Goal: Navigation & Orientation: Find specific page/section

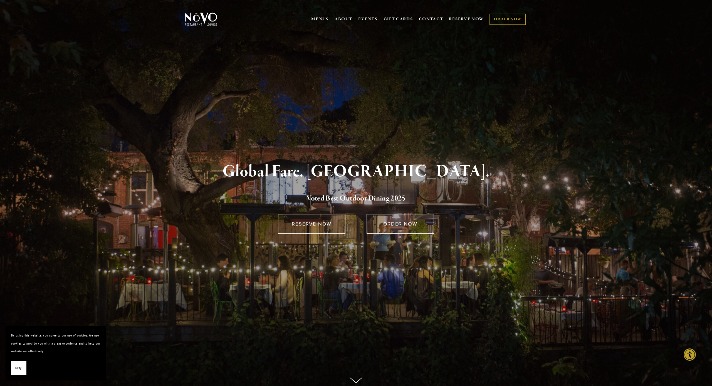
scroll to position [1, 0]
click at [356, 379] on use at bounding box center [356, 378] width 12 height 5
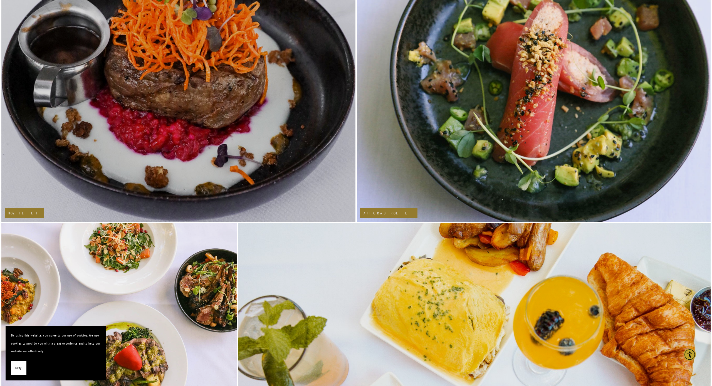
scroll to position [1187, 0]
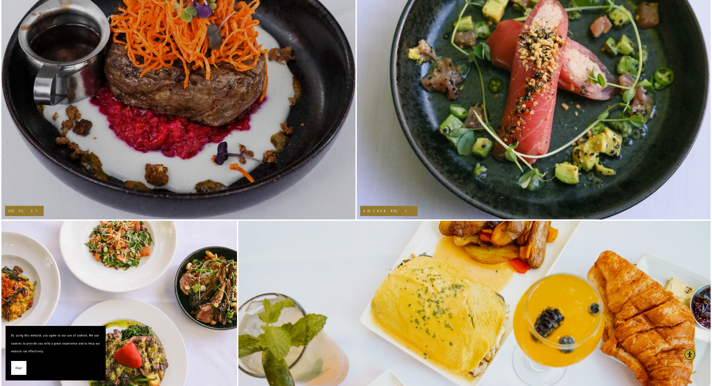
click at [183, 143] on img at bounding box center [178, 9] width 355 height 532
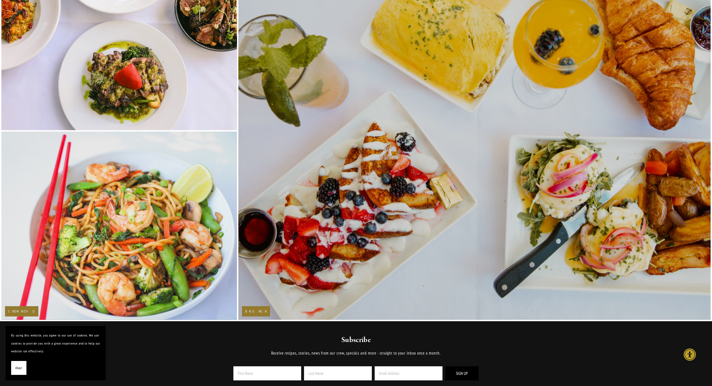
scroll to position [1466, 0]
click at [250, 313] on h2 "Brunch" at bounding box center [255, 312] width 21 height 4
click at [333, 251] on img at bounding box center [474, 131] width 537 height 378
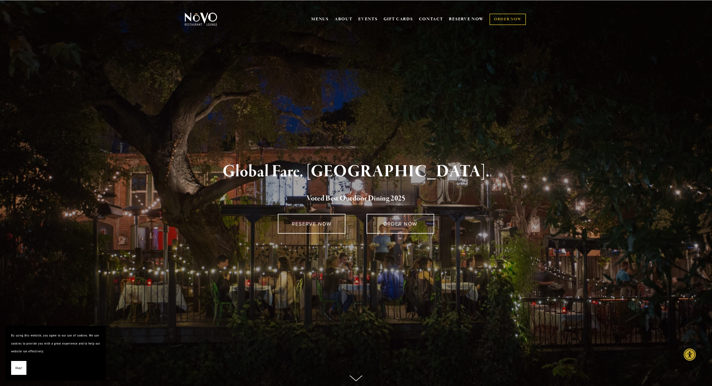
scroll to position [0, 0]
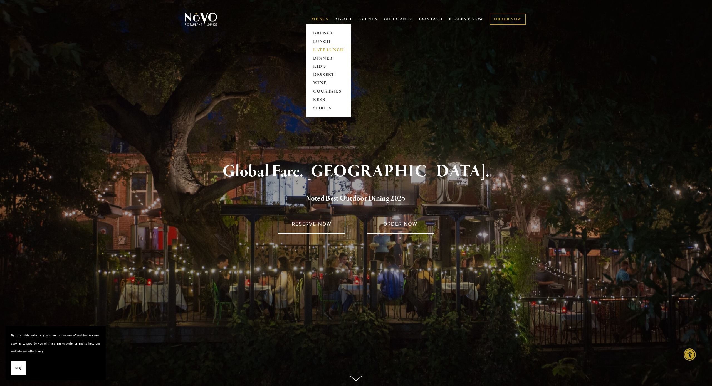
click at [324, 50] on link "LATE LUNCH" at bounding box center [328, 50] width 35 height 8
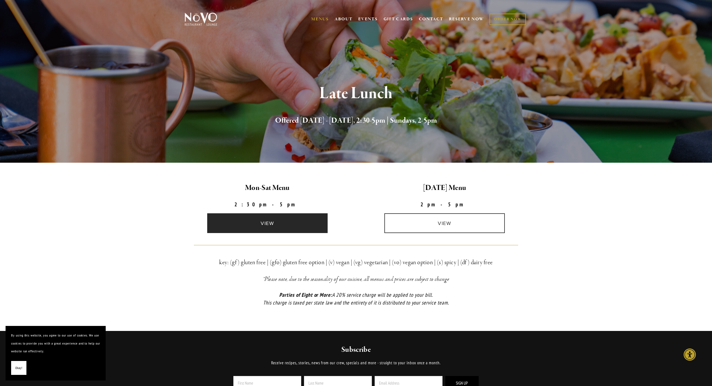
drag, startPoint x: 276, startPoint y: 221, endPoint x: 287, endPoint y: 218, distance: 11.5
click at [277, 221] on link "view" at bounding box center [267, 223] width 121 height 20
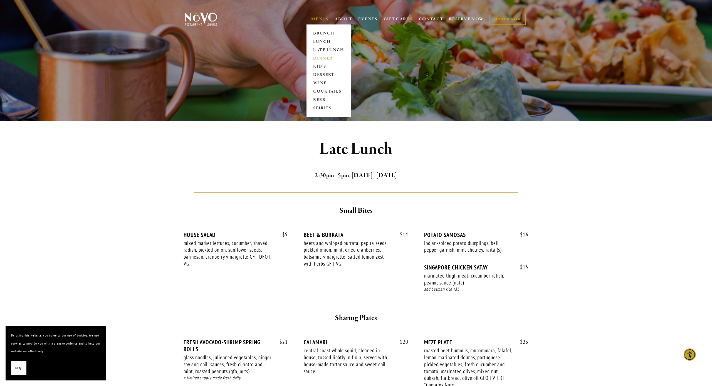
click at [319, 58] on link "DINNER" at bounding box center [328, 58] width 35 height 8
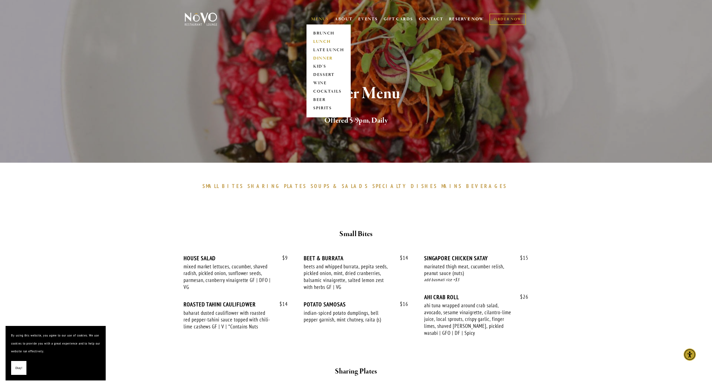
click at [321, 40] on link "LUNCH" at bounding box center [328, 42] width 35 height 8
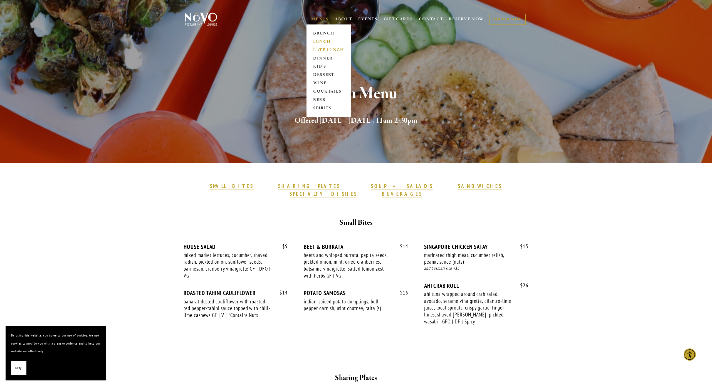
click at [320, 50] on link "LATE LUNCH" at bounding box center [328, 50] width 35 height 8
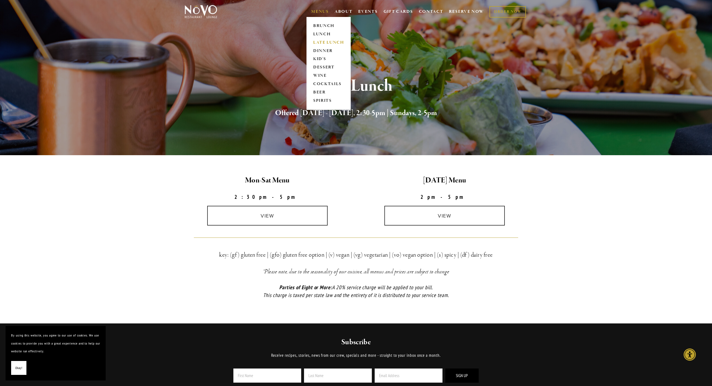
scroll to position [8, 0]
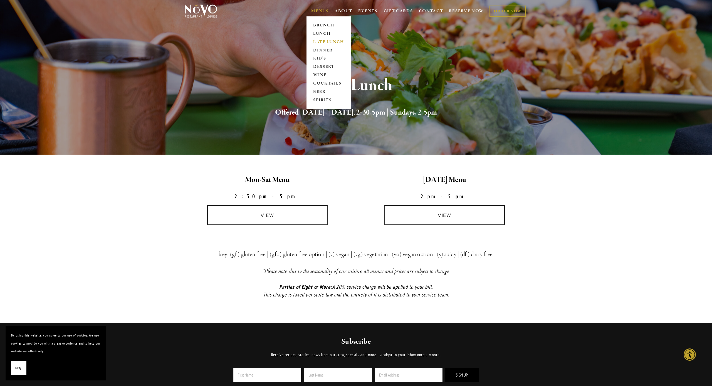
click at [322, 44] on link "LATE LUNCH" at bounding box center [328, 42] width 35 height 8
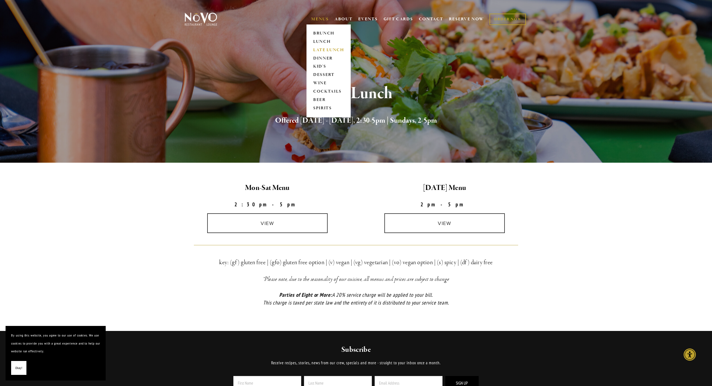
click at [318, 50] on link "LATE LUNCH" at bounding box center [328, 50] width 35 height 8
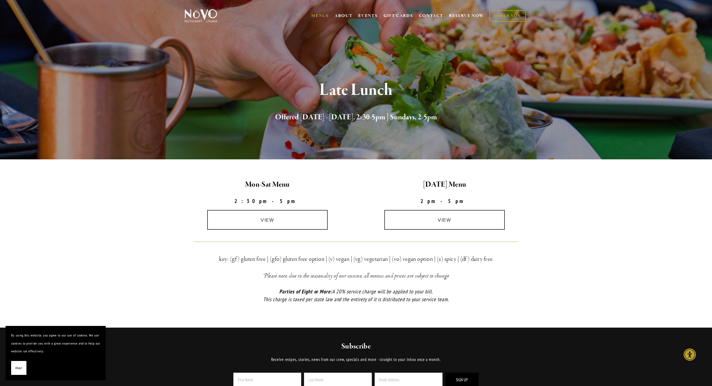
scroll to position [5, 0]
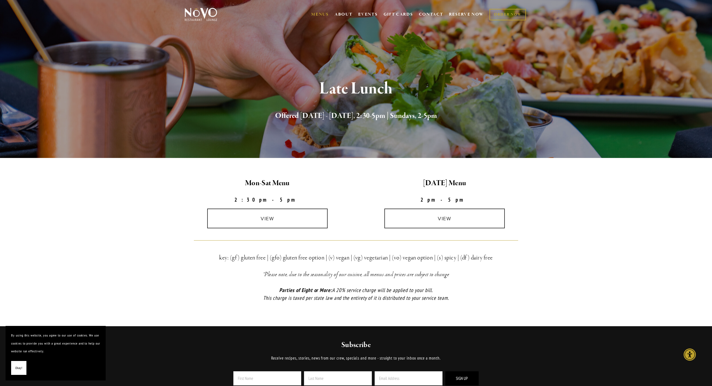
drag, startPoint x: 271, startPoint y: 216, endPoint x: 313, endPoint y: 203, distance: 44.5
click at [271, 216] on link "view" at bounding box center [267, 219] width 121 height 20
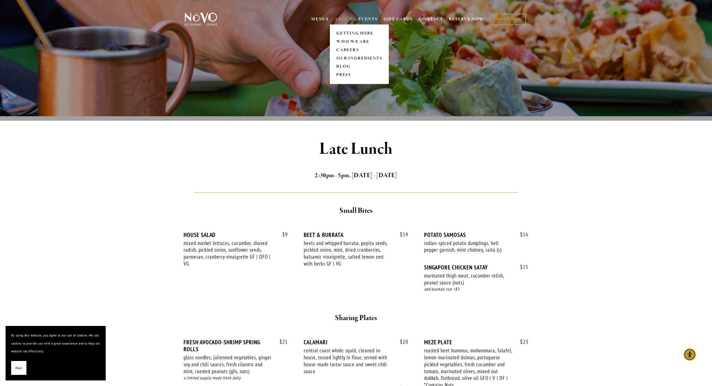
scroll to position [5, 0]
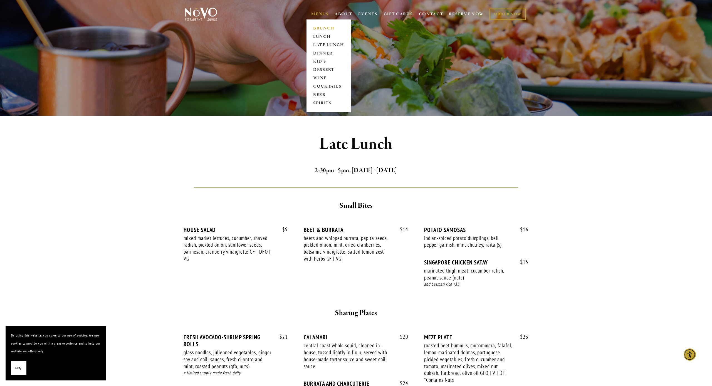
click at [320, 26] on link "BRUNCH" at bounding box center [328, 28] width 35 height 8
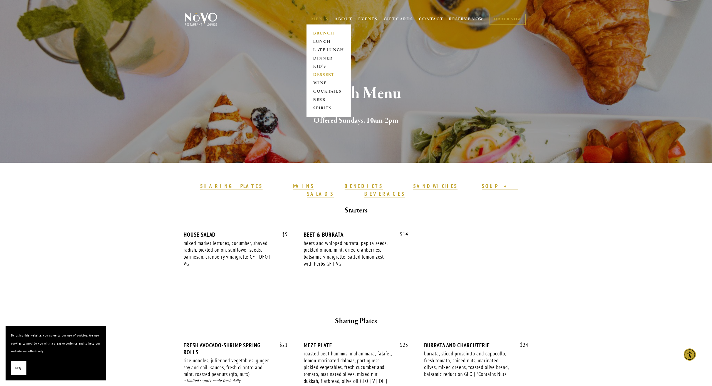
click at [319, 73] on link "DESSERT" at bounding box center [328, 75] width 35 height 8
